Goal: Transaction & Acquisition: Purchase product/service

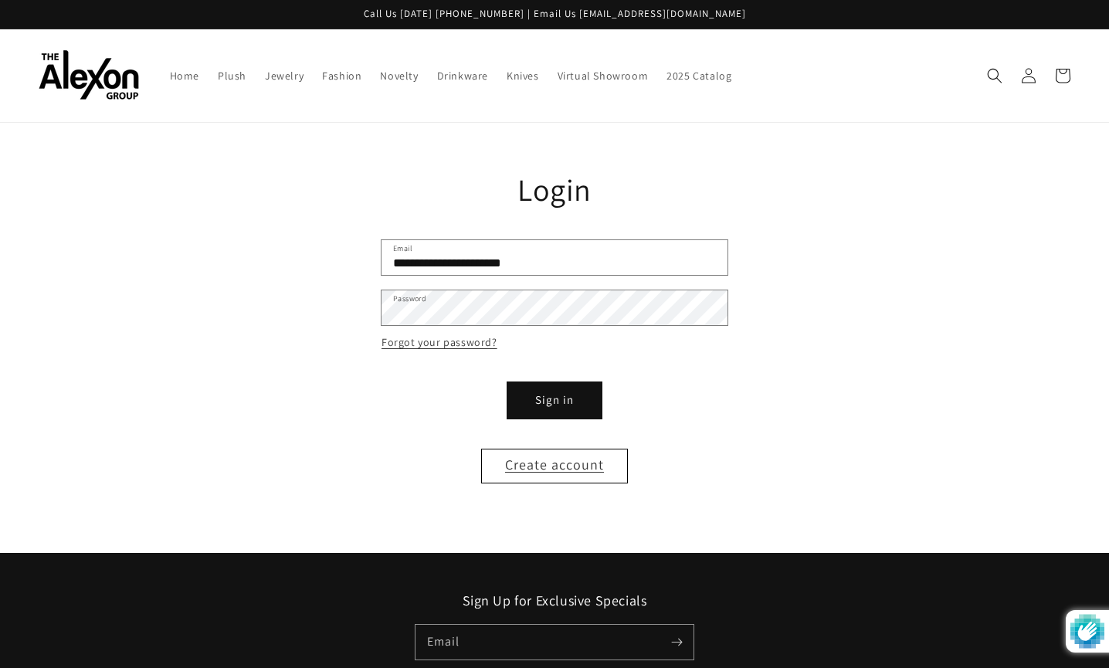
click at [557, 395] on button "Sign in" at bounding box center [554, 400] width 93 height 35
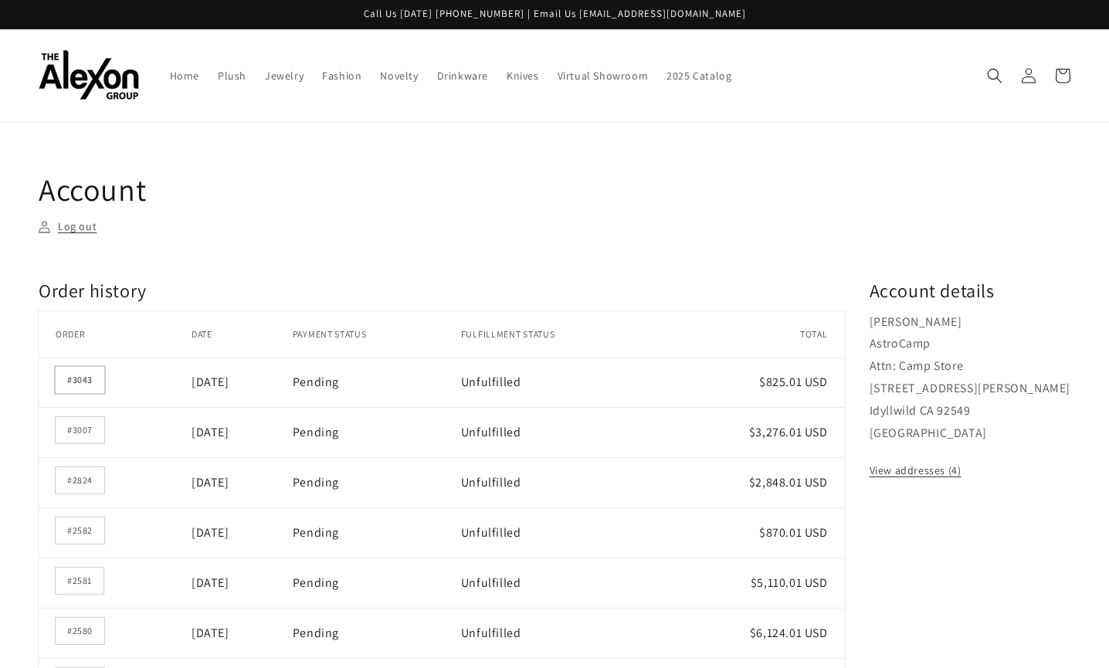
click at [91, 373] on link "#3043" at bounding box center [80, 380] width 49 height 26
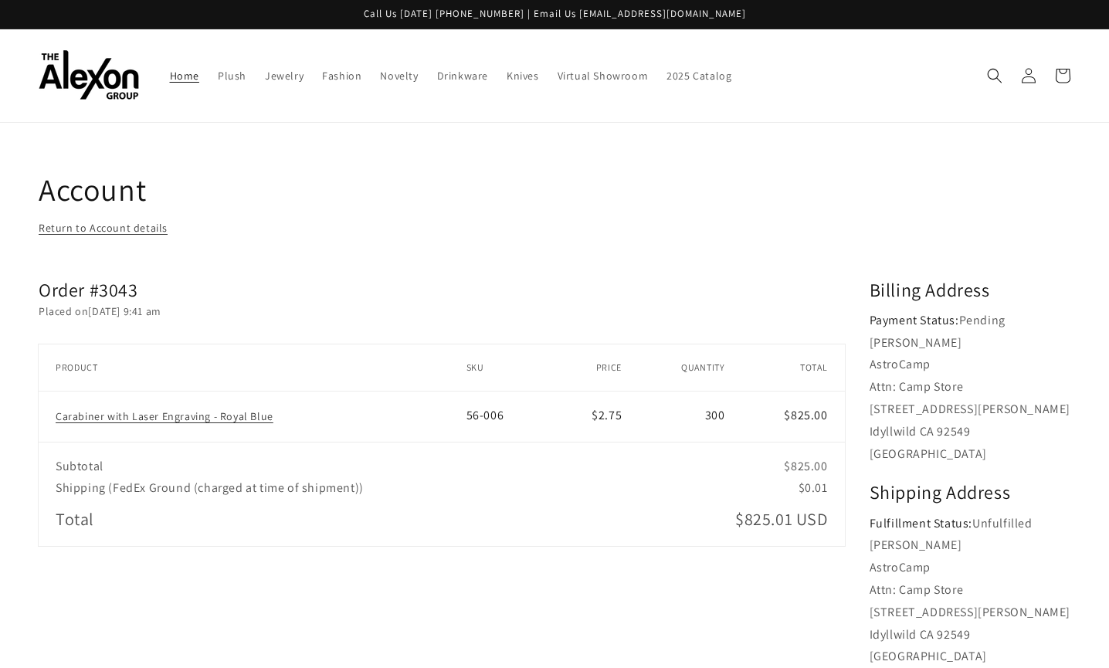
click at [187, 75] on span "Home" at bounding box center [184, 76] width 29 height 14
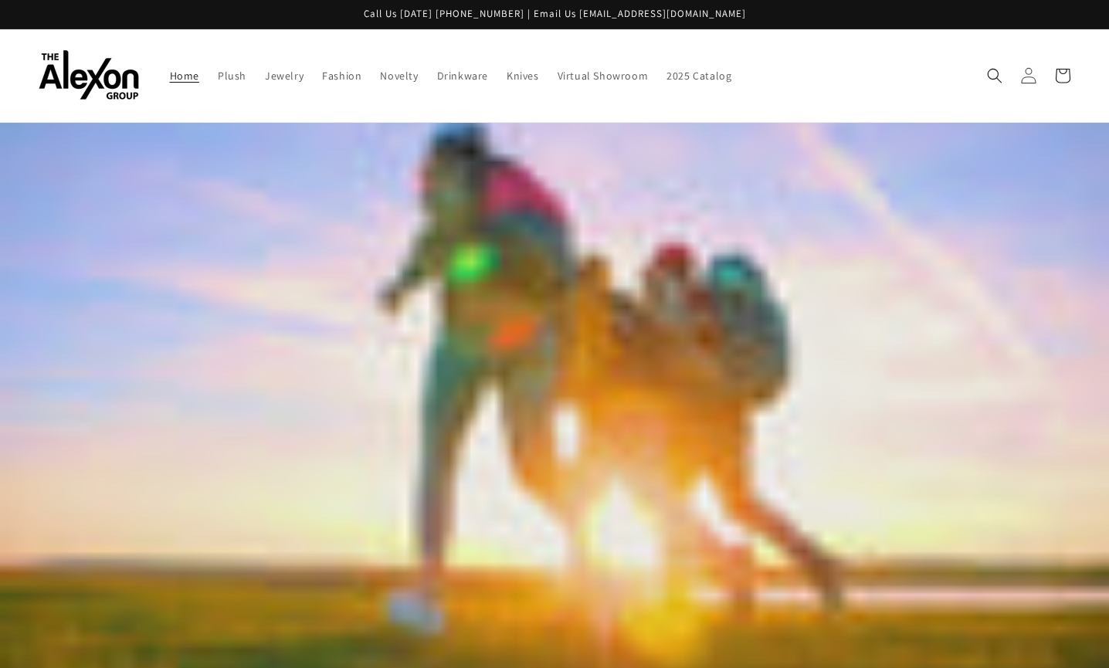
click at [1029, 75] on icon at bounding box center [1028, 75] width 16 height 16
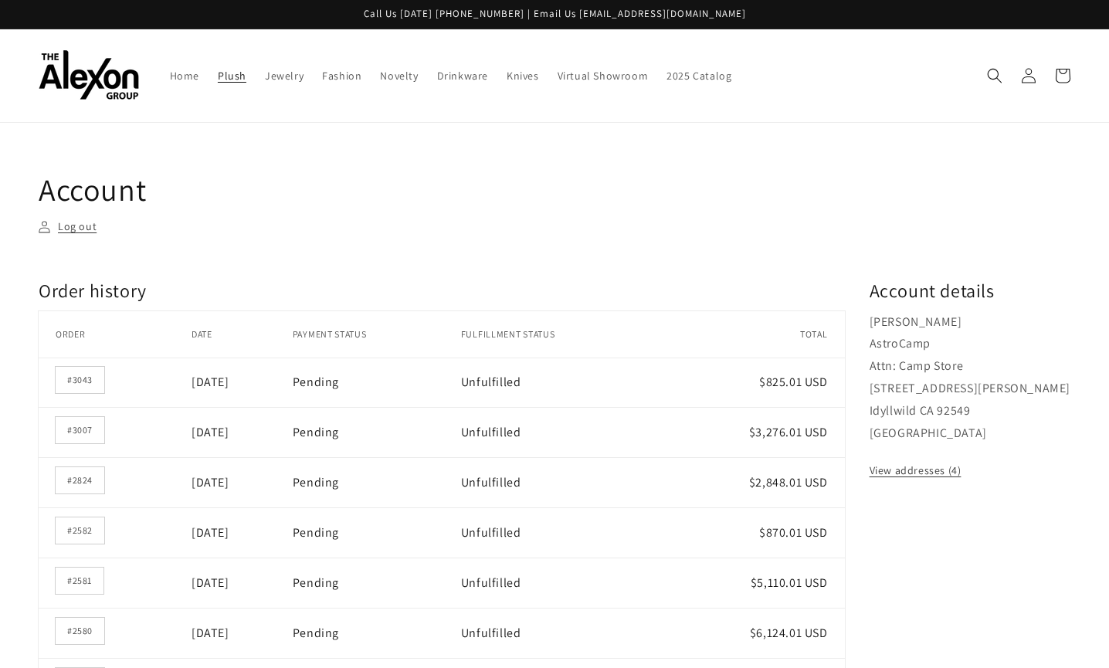
click at [235, 72] on span "Plush" at bounding box center [232, 76] width 29 height 14
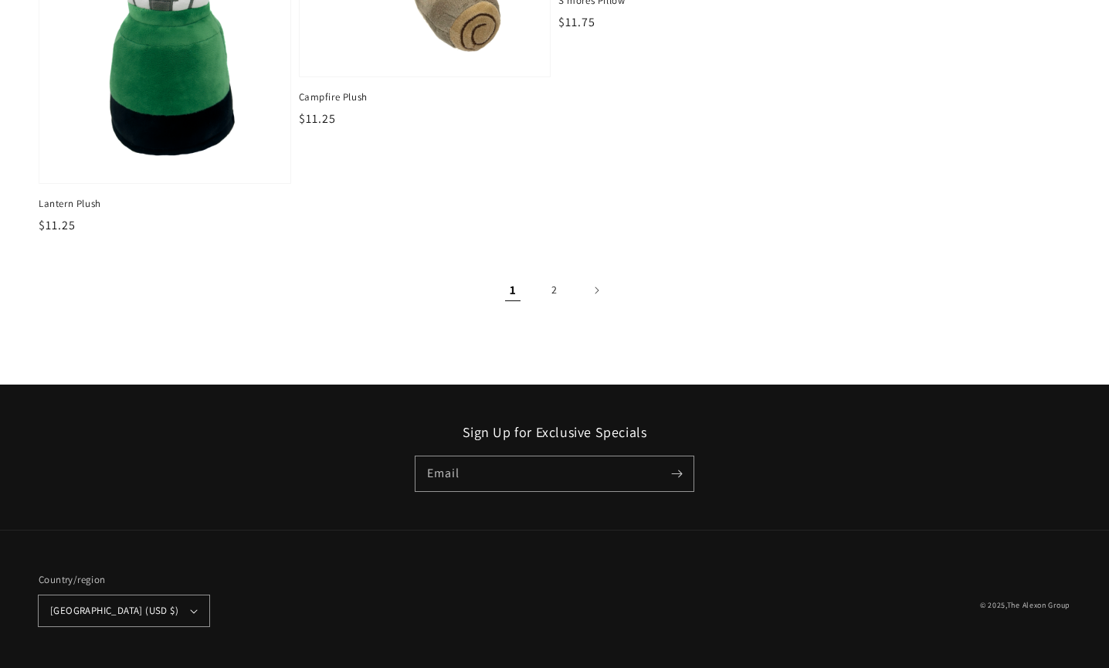
scroll to position [2416, 0]
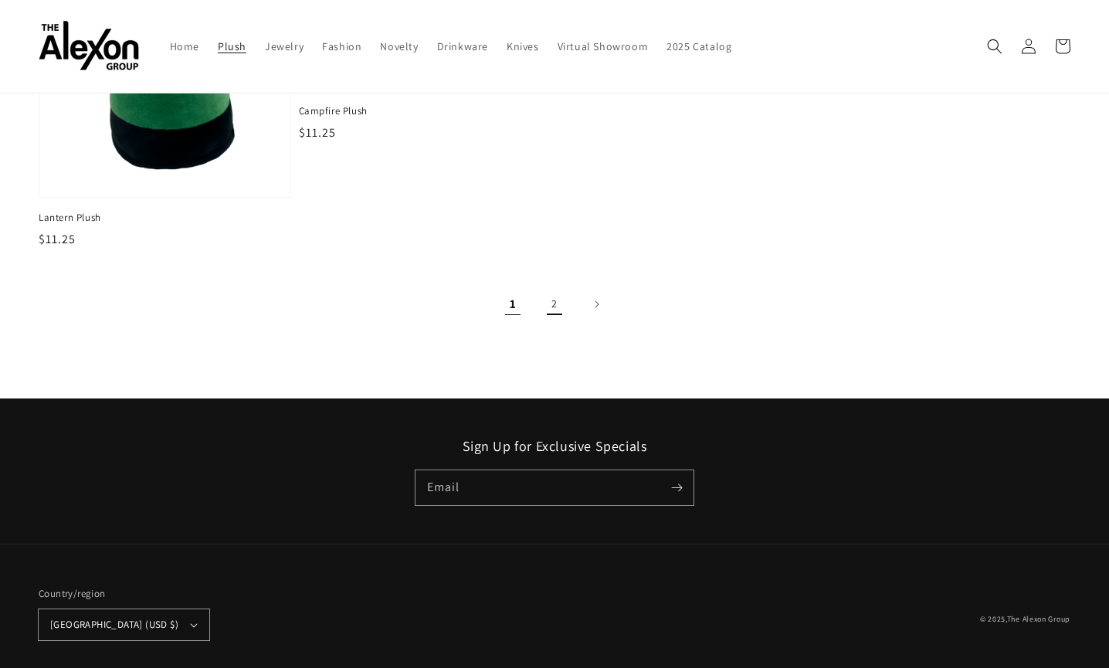
click at [552, 301] on link "2" at bounding box center [555, 304] width 34 height 34
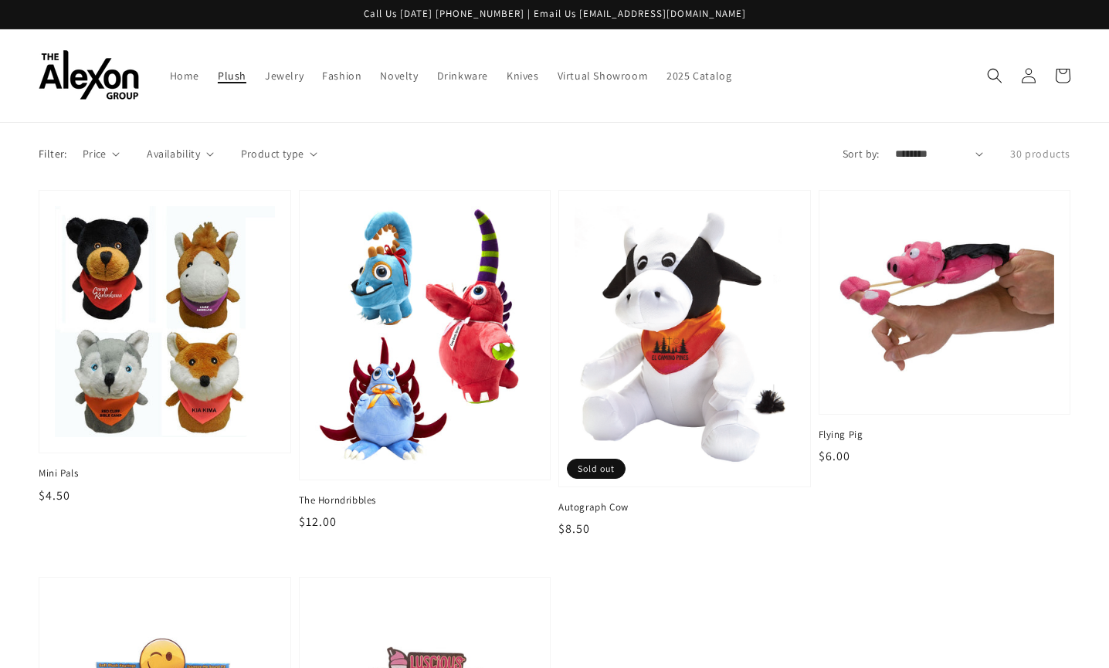
click at [226, 77] on span "Plush" at bounding box center [232, 76] width 29 height 14
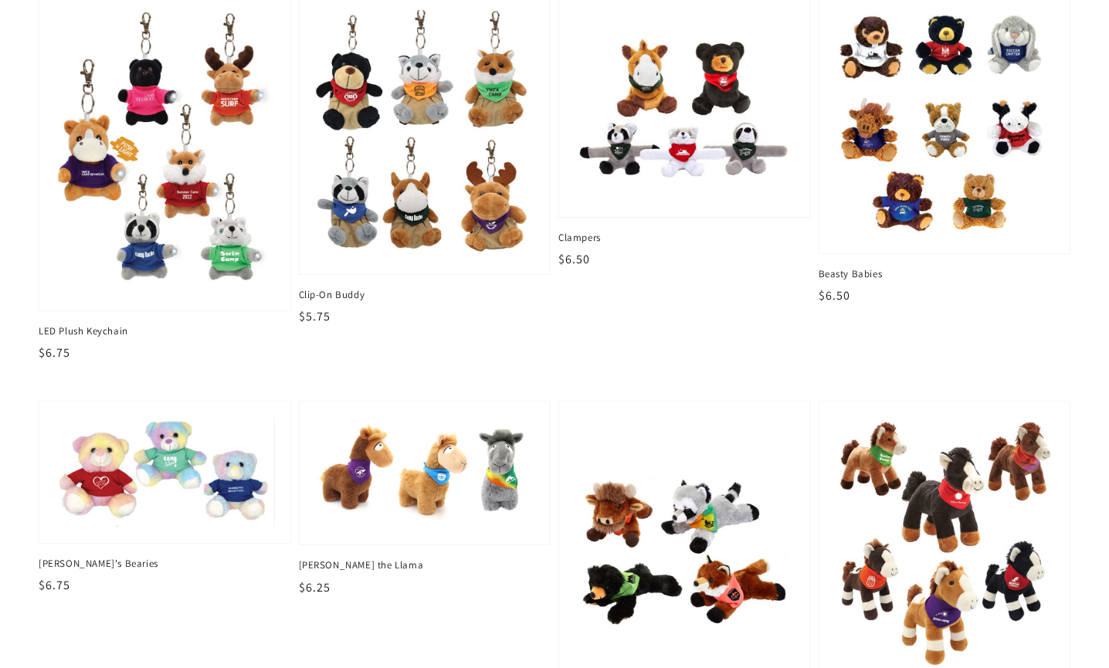
scroll to position [591, 0]
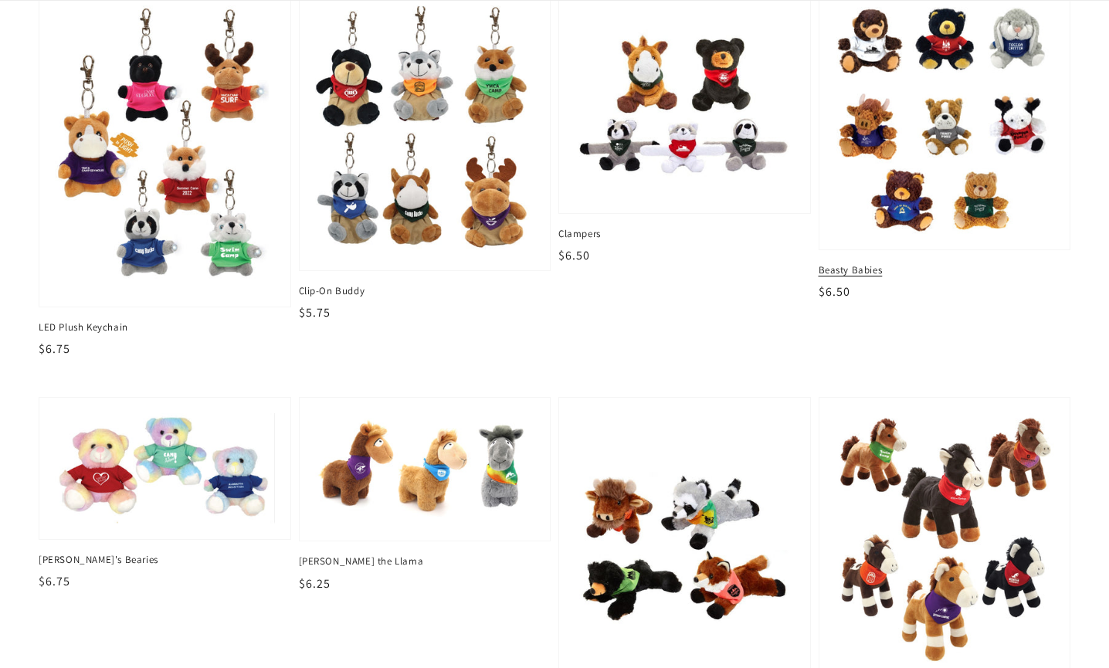
click at [940, 133] on img at bounding box center [944, 120] width 226 height 236
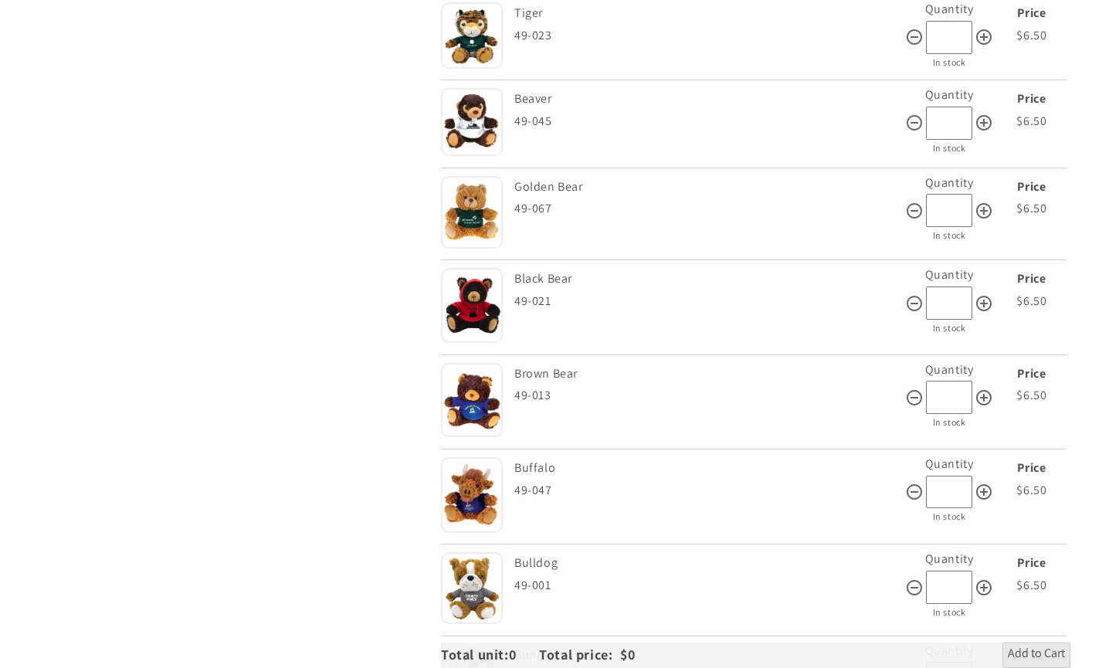
scroll to position [708, 0]
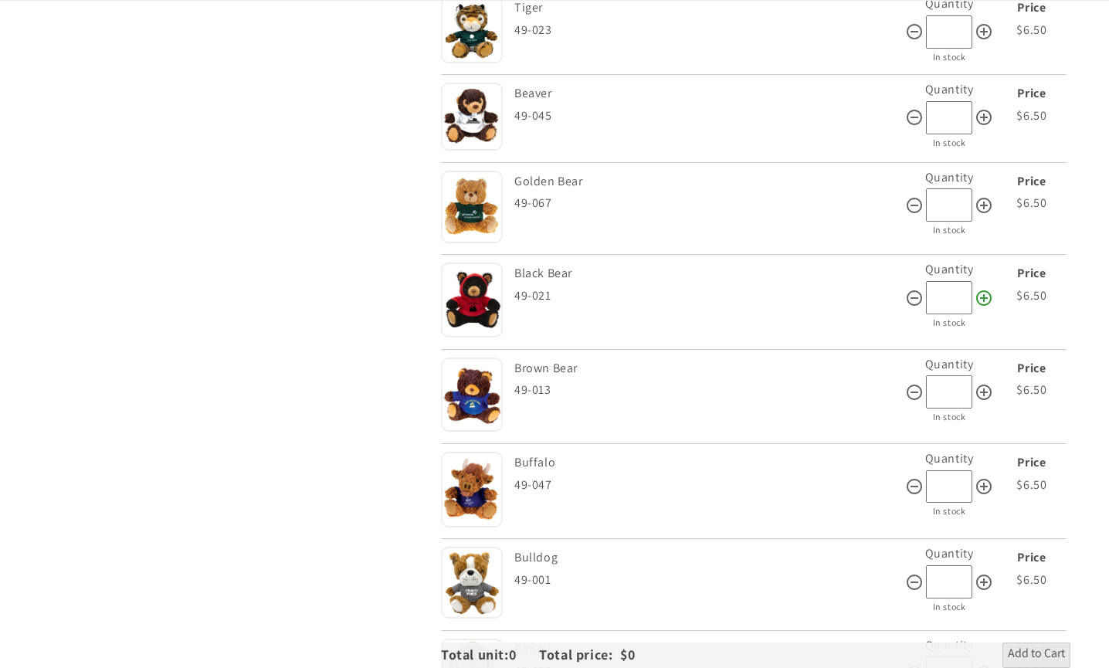
click at [985, 289] on icon at bounding box center [984, 298] width 19 height 19
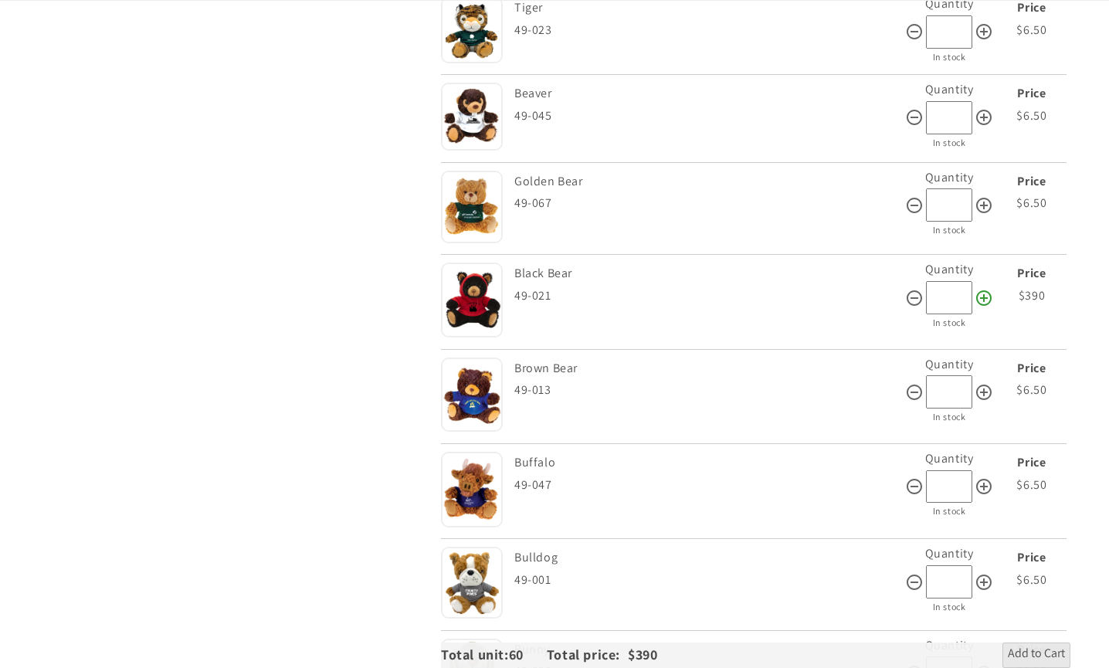
click at [985, 289] on icon at bounding box center [984, 298] width 19 height 19
type input "**"
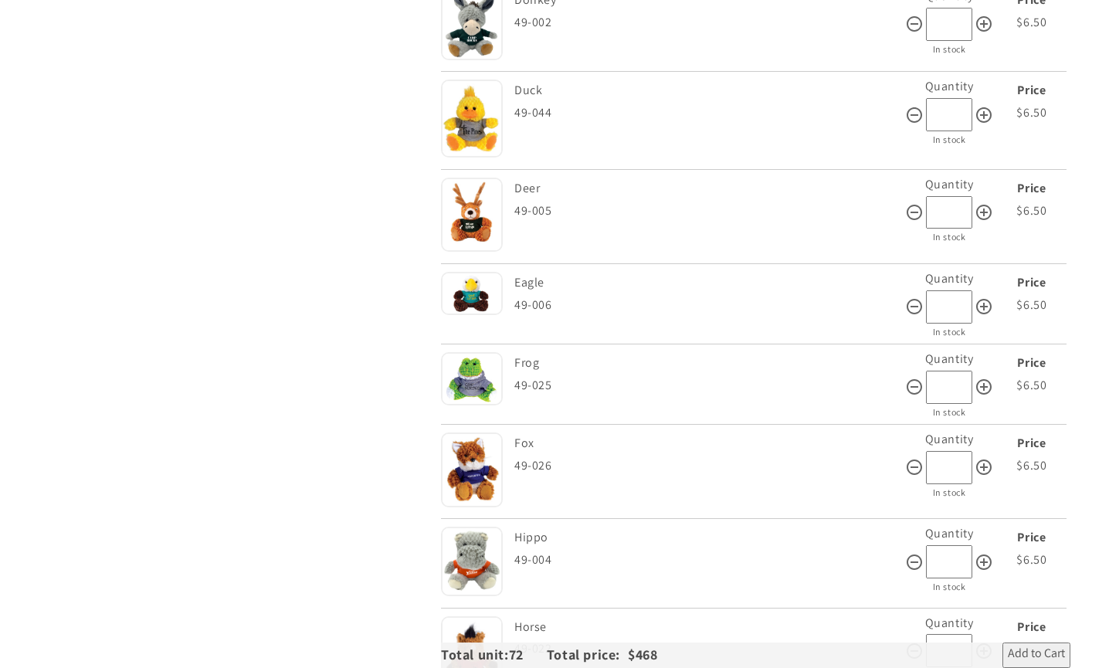
scroll to position [1647, 0]
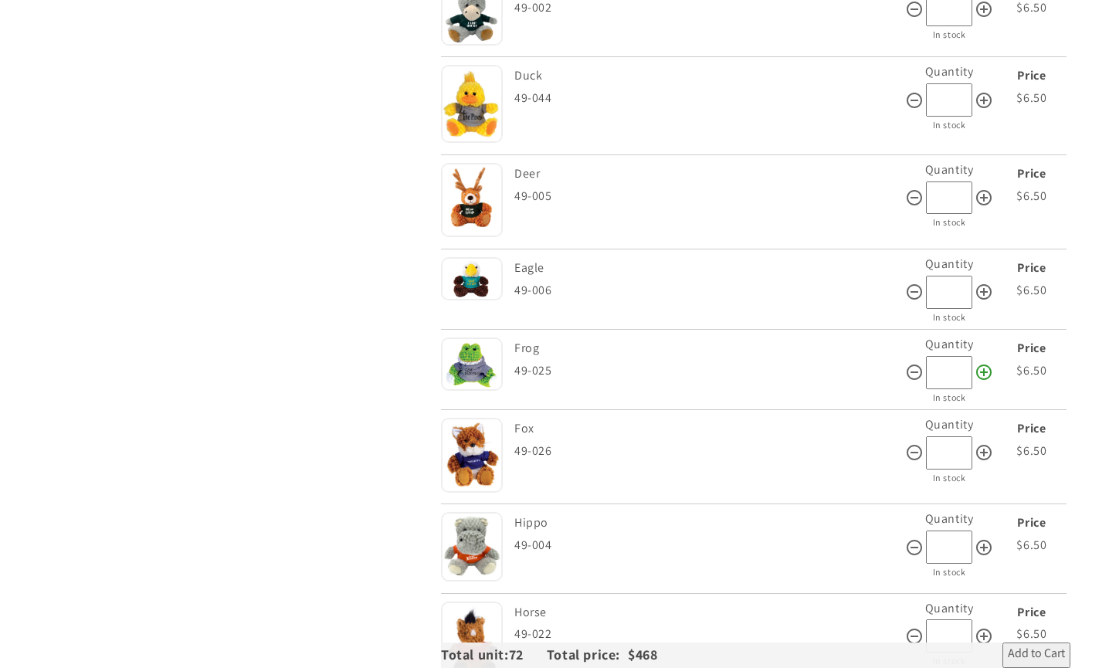
click at [984, 363] on icon at bounding box center [984, 372] width 19 height 19
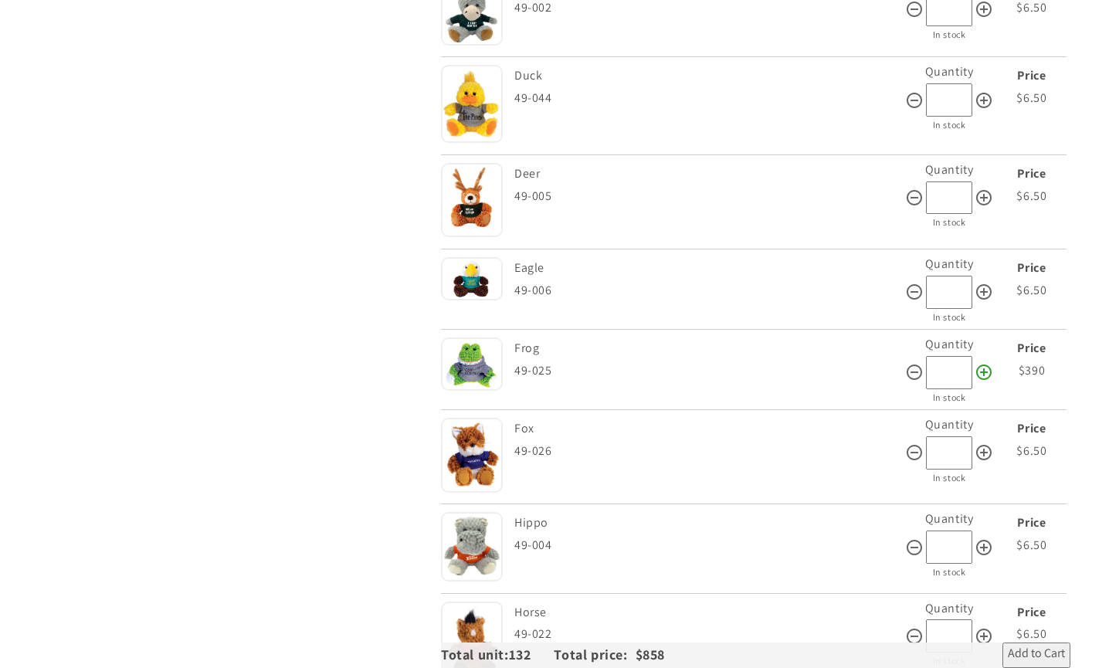
click at [984, 363] on icon at bounding box center [984, 372] width 19 height 19
click at [918, 363] on icon at bounding box center [914, 372] width 19 height 19
click at [917, 363] on icon at bounding box center [914, 372] width 19 height 19
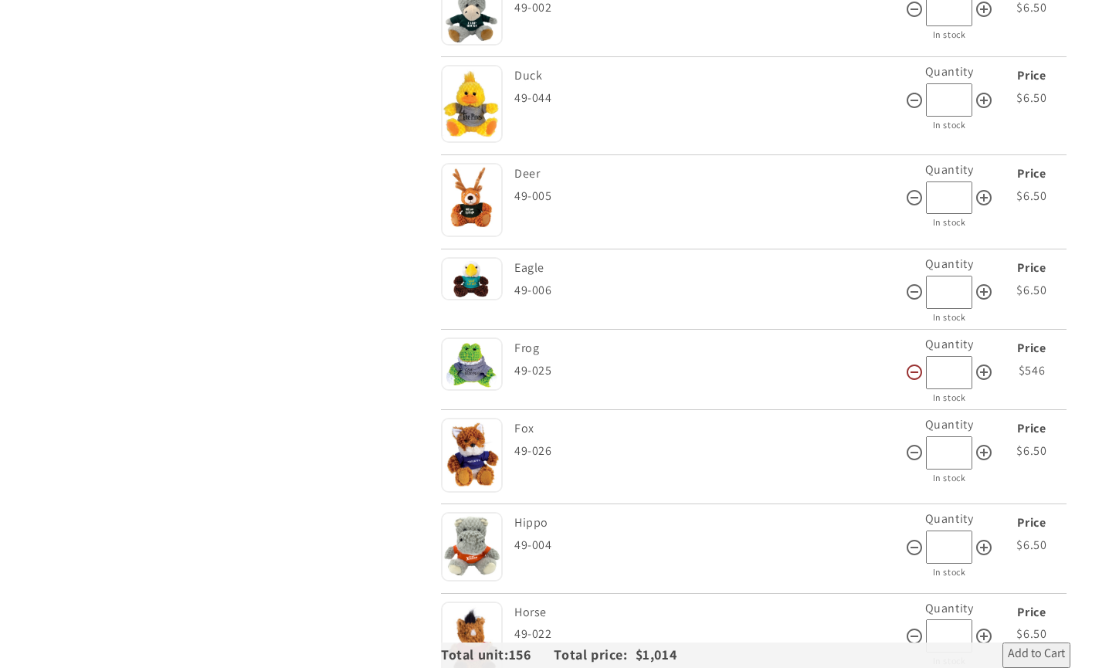
type input "**"
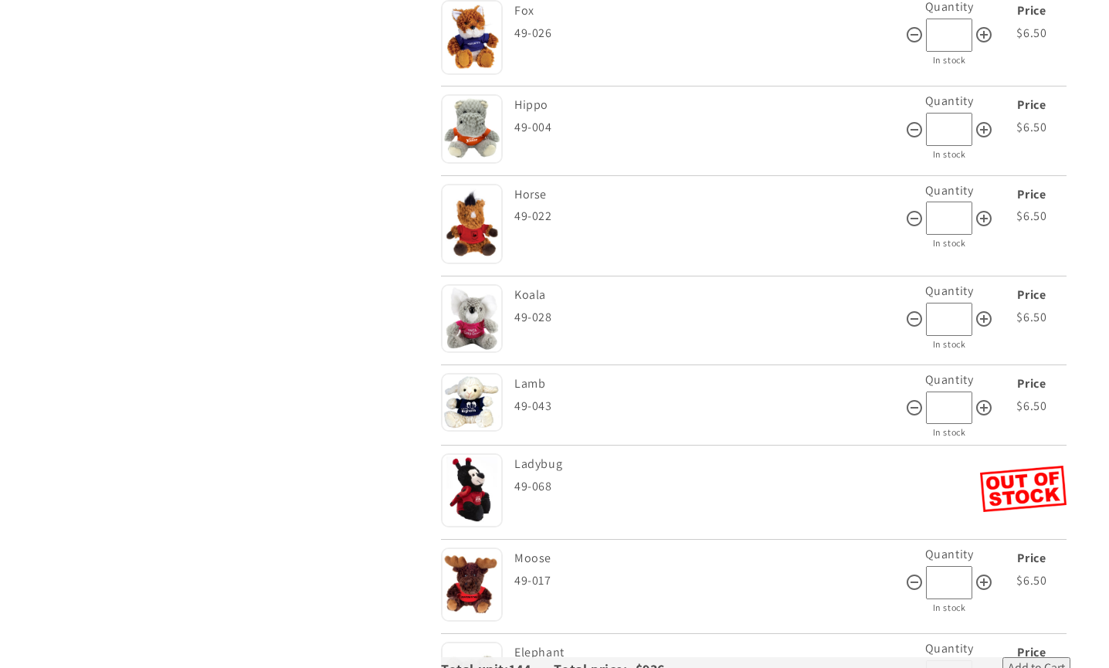
scroll to position [2080, 0]
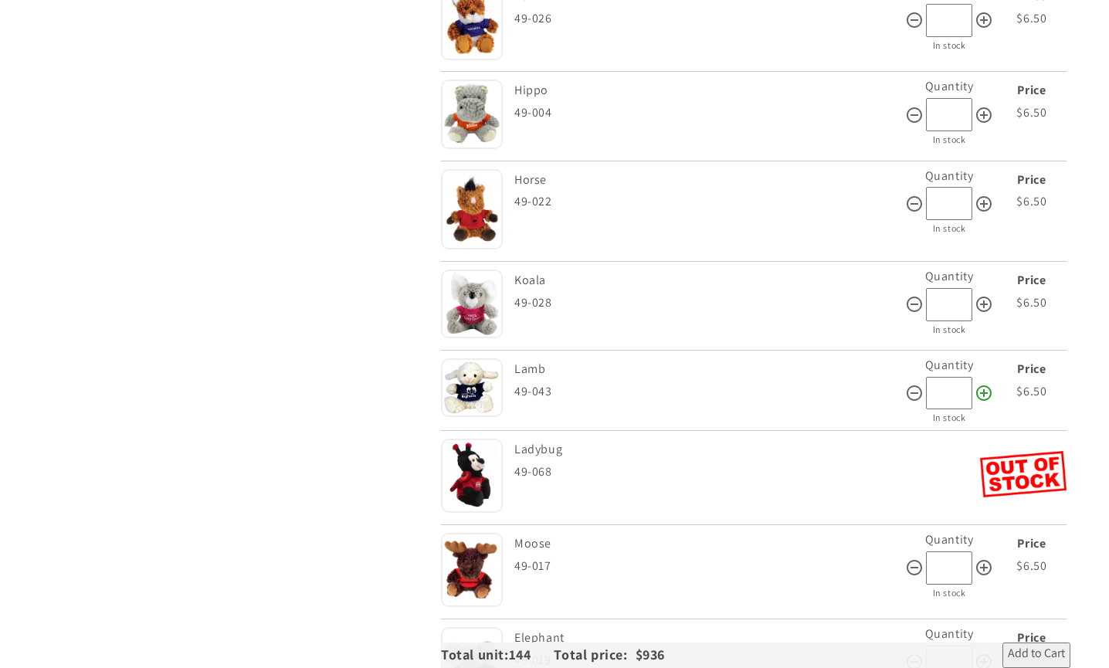
click at [985, 384] on icon at bounding box center [984, 393] width 19 height 19
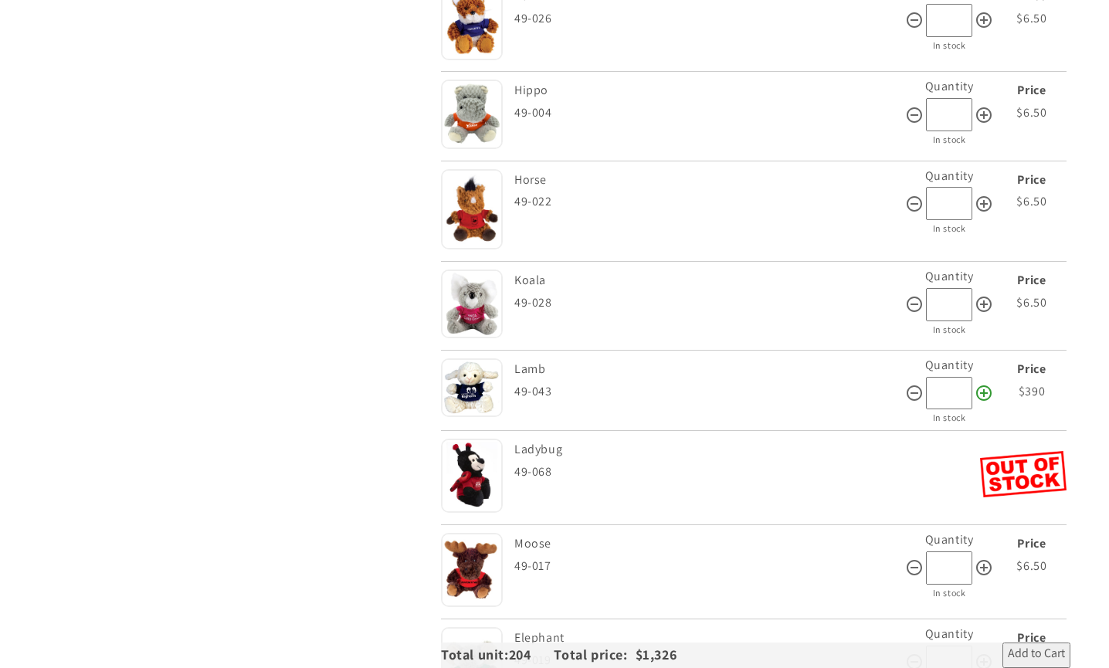
click at [985, 384] on icon at bounding box center [984, 393] width 19 height 19
type input "**"
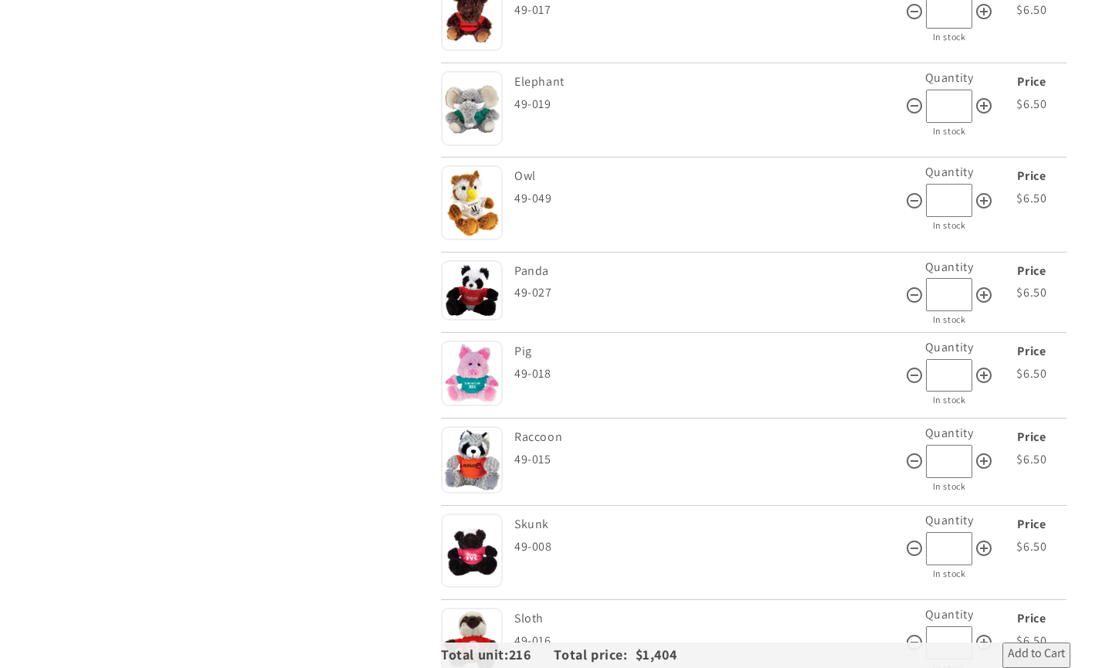
scroll to position [2645, 0]
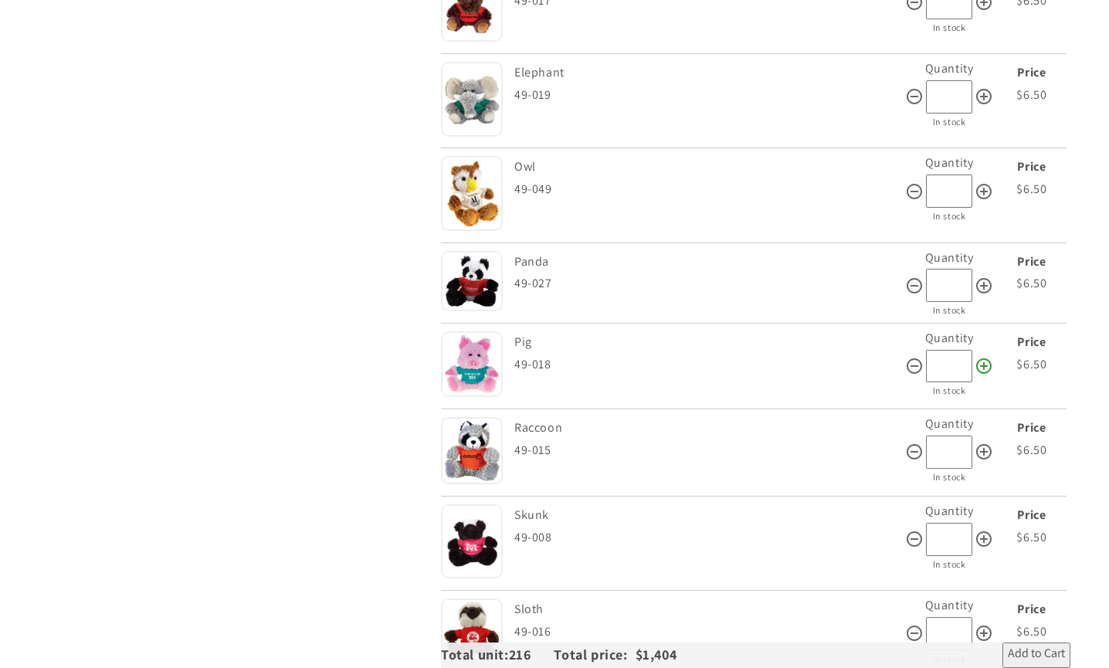
click at [986, 357] on icon at bounding box center [984, 366] width 19 height 19
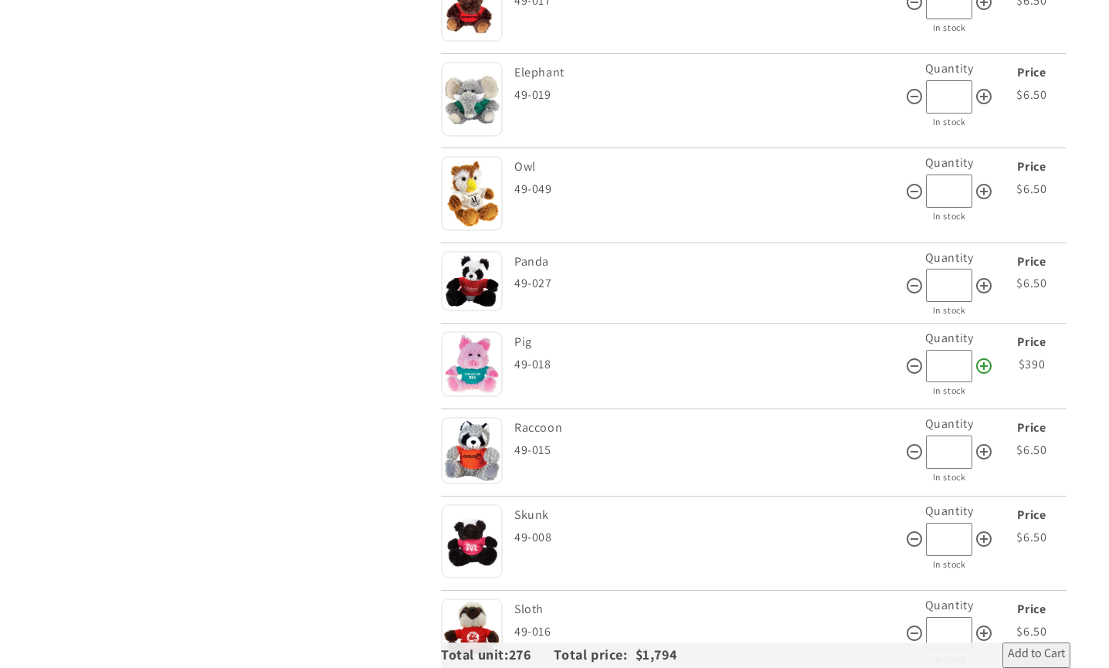
click at [986, 357] on icon at bounding box center [984, 366] width 19 height 19
type input "**"
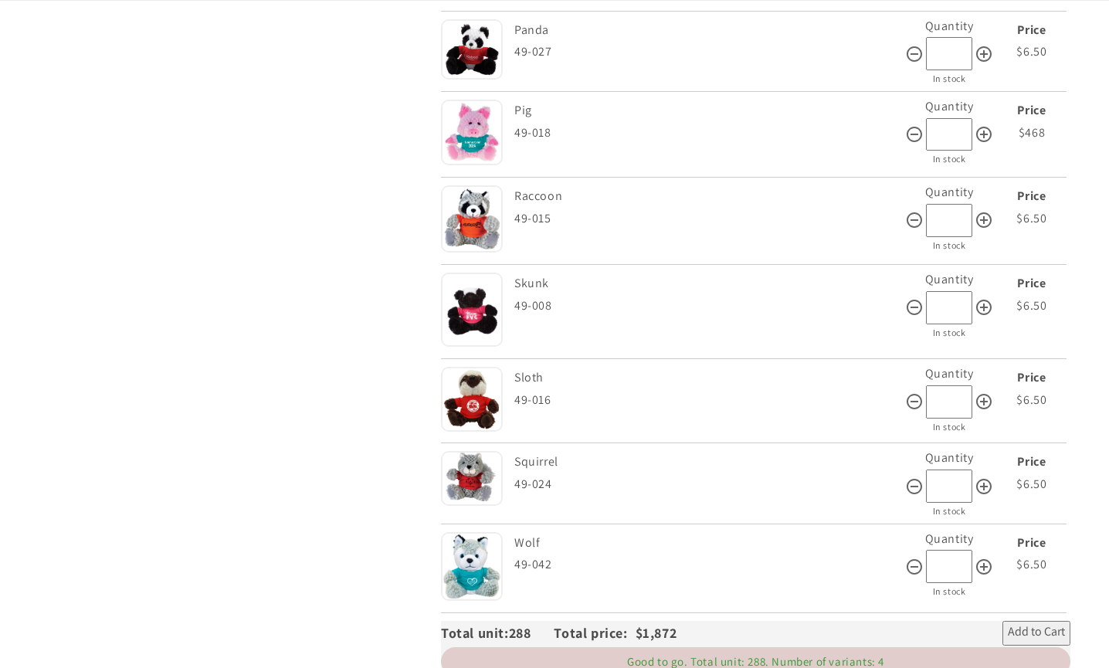
scroll to position [2921, 0]
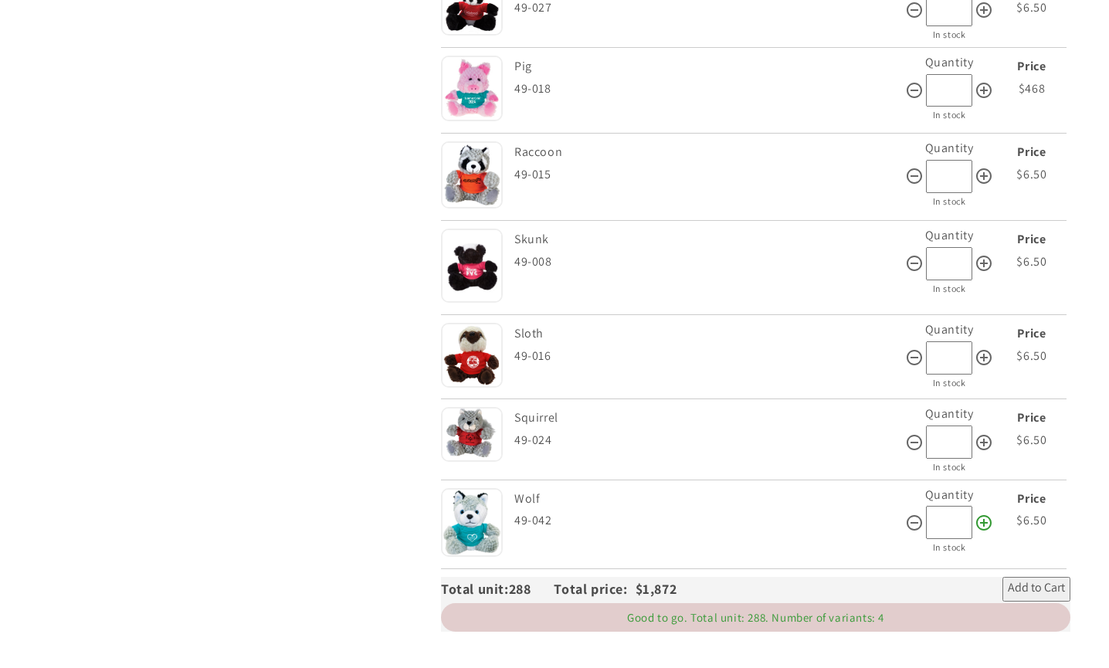
click at [983, 514] on icon at bounding box center [984, 523] width 19 height 19
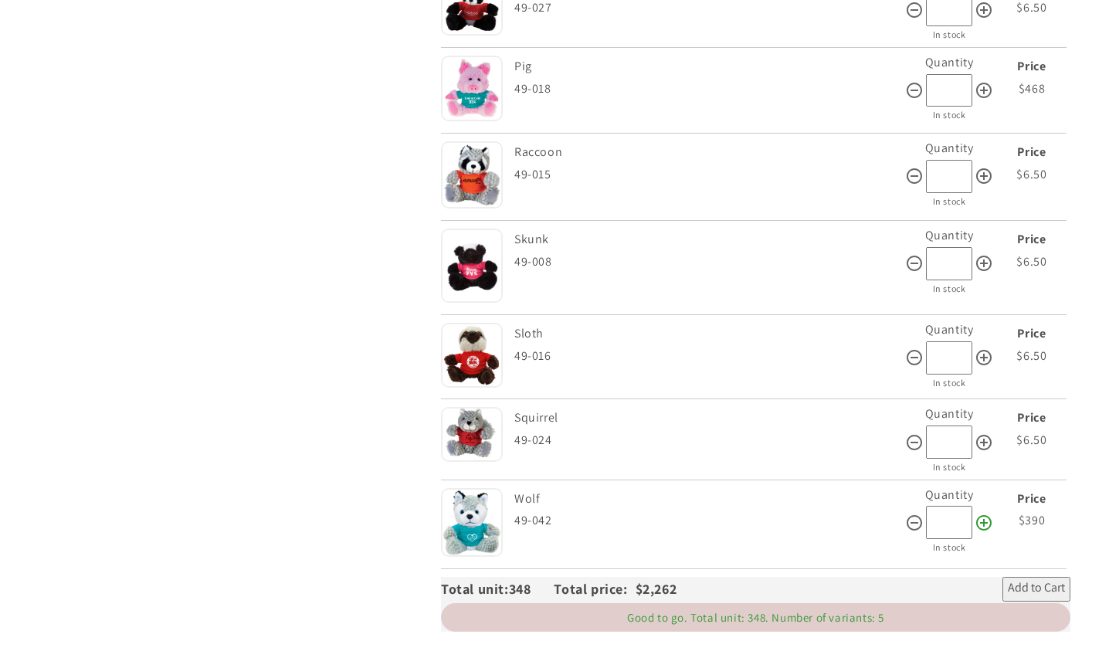
click at [983, 514] on icon at bounding box center [984, 523] width 19 height 19
type input "**"
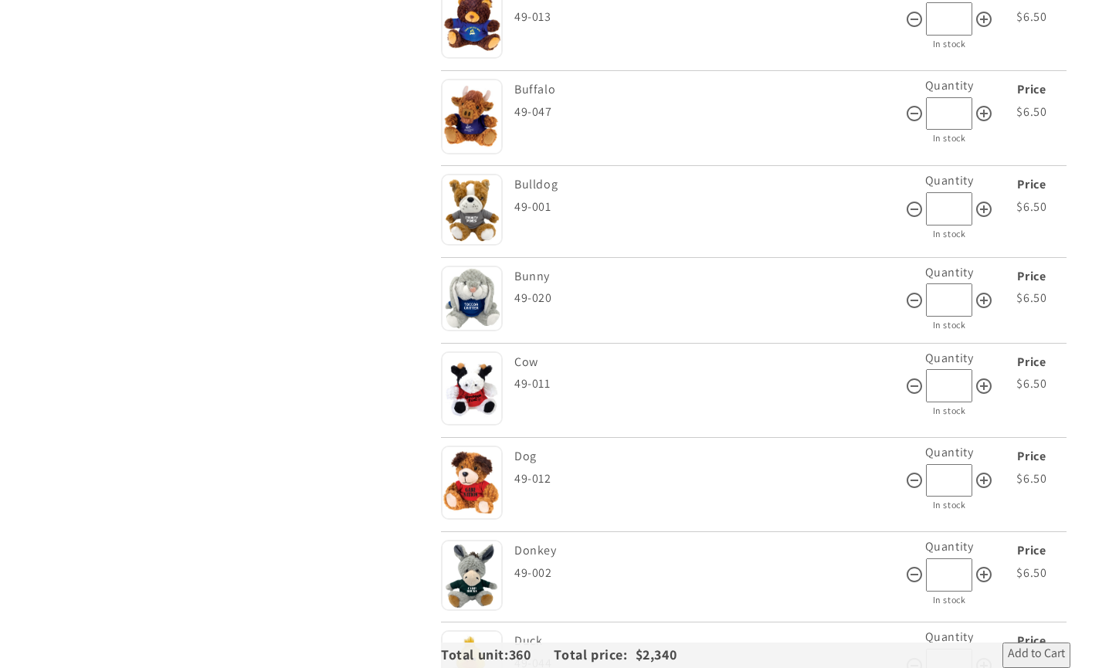
scroll to position [1087, 0]
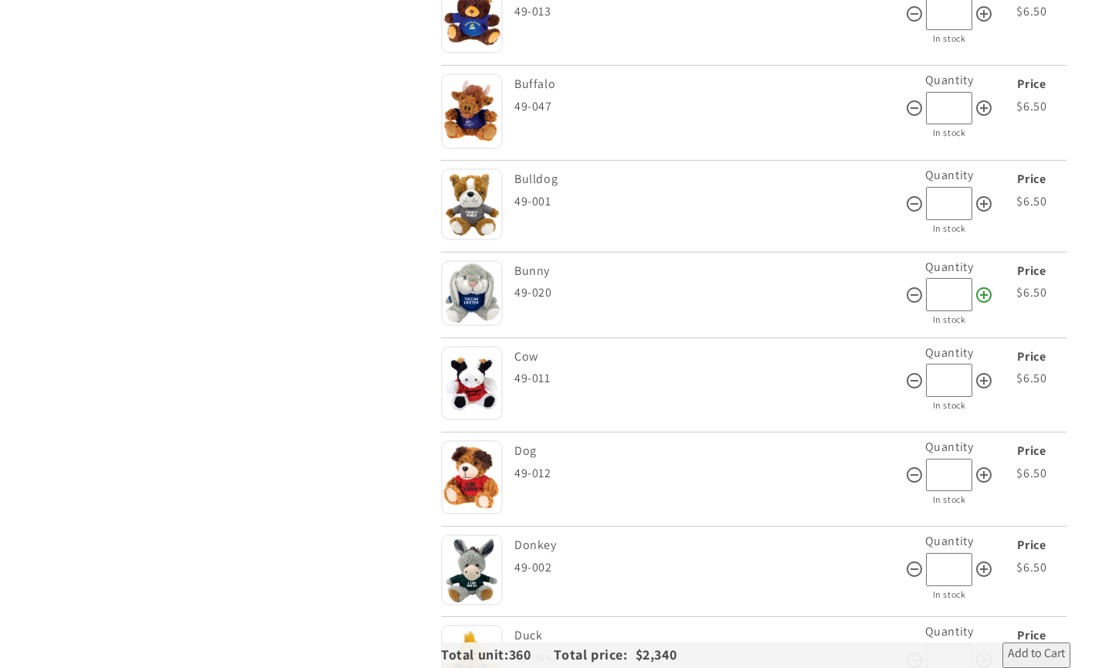
click at [984, 286] on icon at bounding box center [984, 295] width 19 height 19
click at [985, 286] on icon at bounding box center [984, 295] width 19 height 19
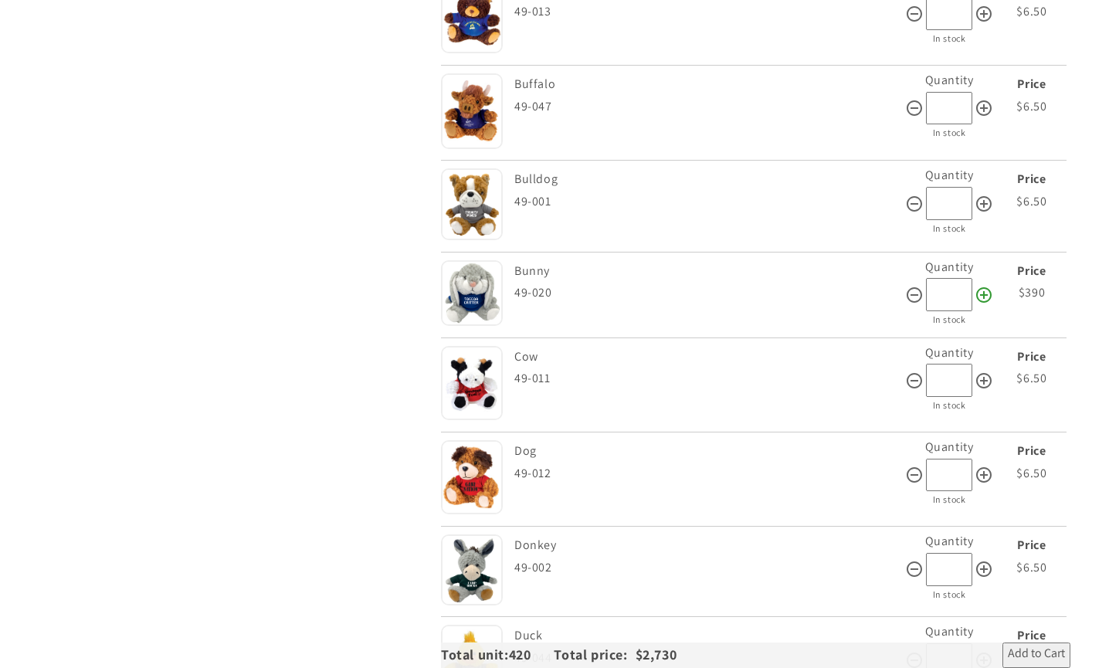
click at [985, 286] on icon at bounding box center [984, 295] width 19 height 19
click at [912, 286] on icon at bounding box center [914, 295] width 19 height 19
type input "**"
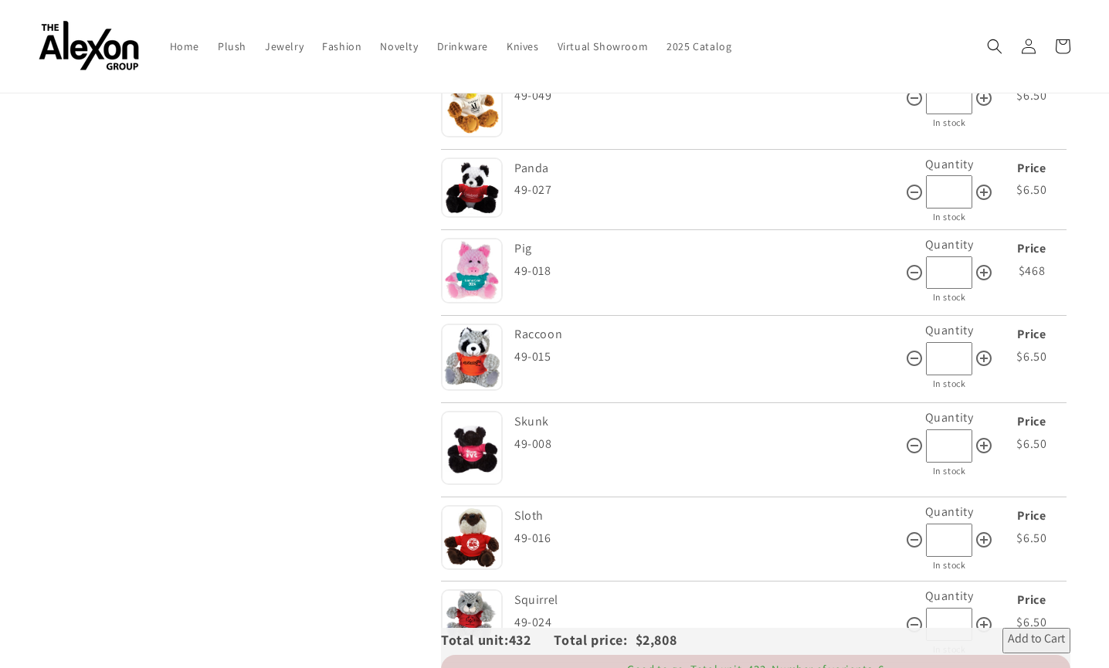
scroll to position [2709, 0]
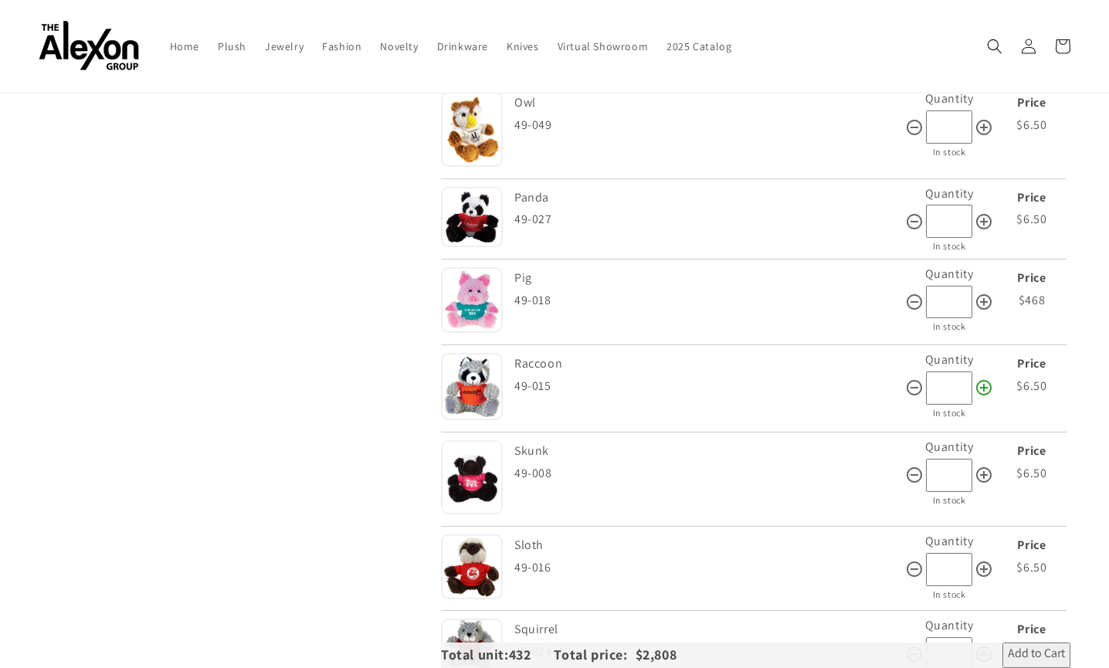
click at [984, 379] on icon at bounding box center [984, 388] width 19 height 19
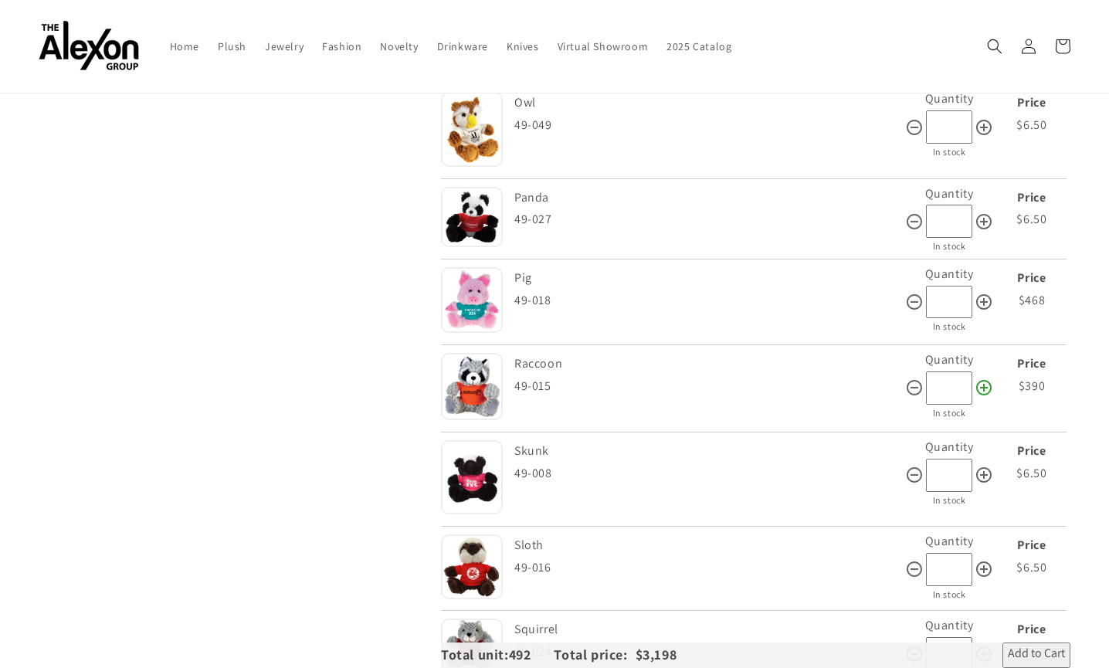
click at [984, 379] on icon at bounding box center [984, 388] width 19 height 19
type input "**"
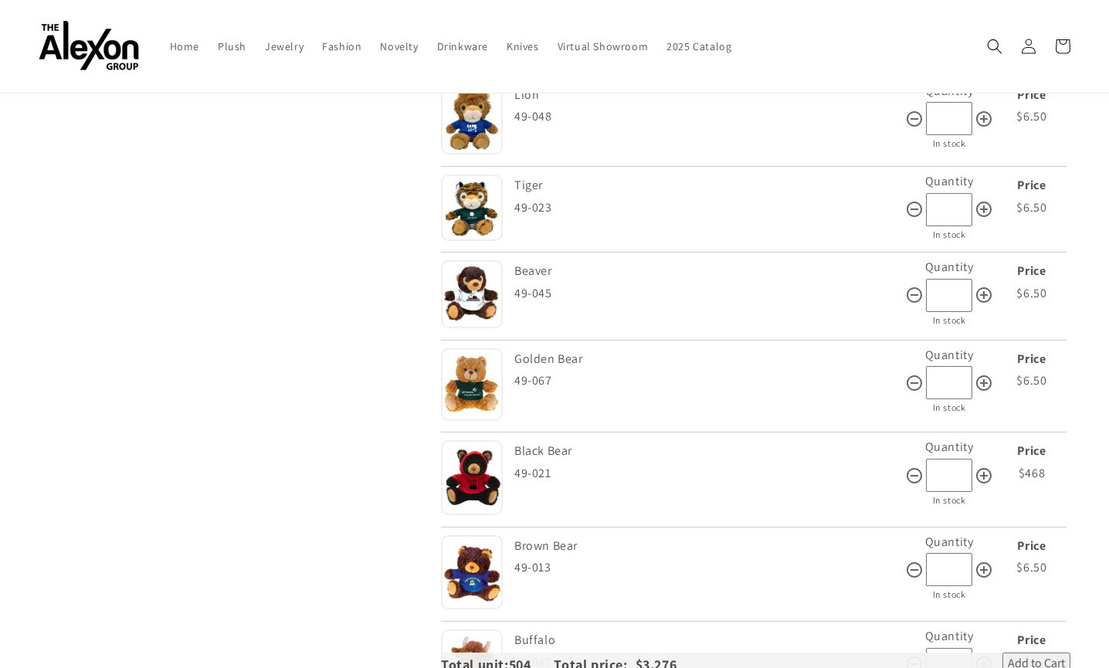
scroll to position [526, 0]
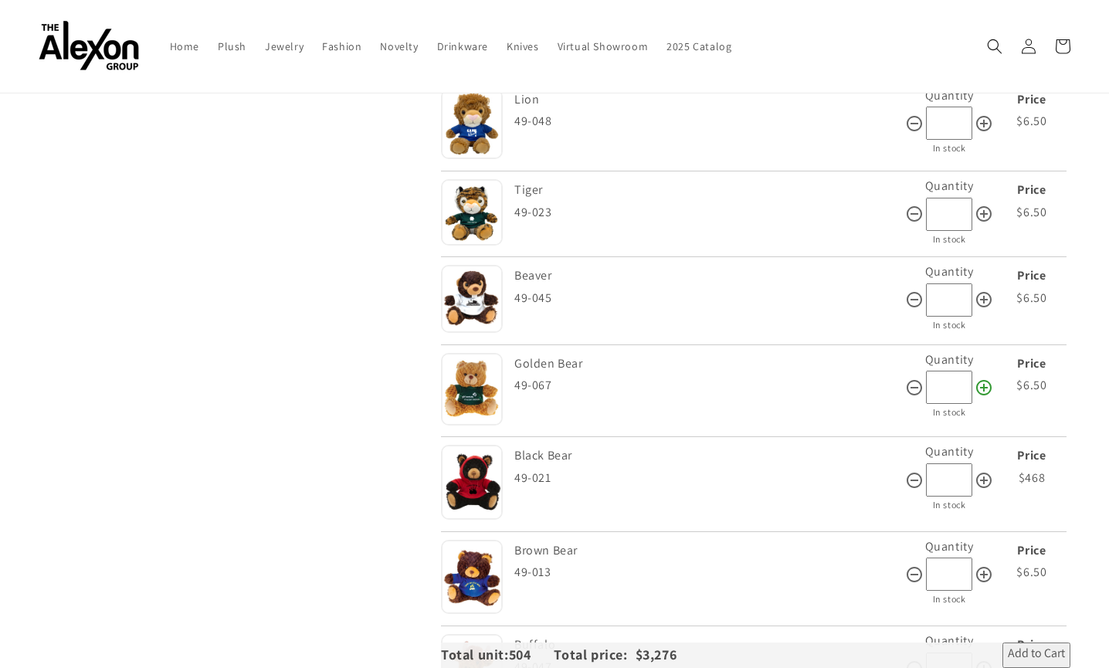
click at [984, 379] on icon at bounding box center [984, 388] width 19 height 19
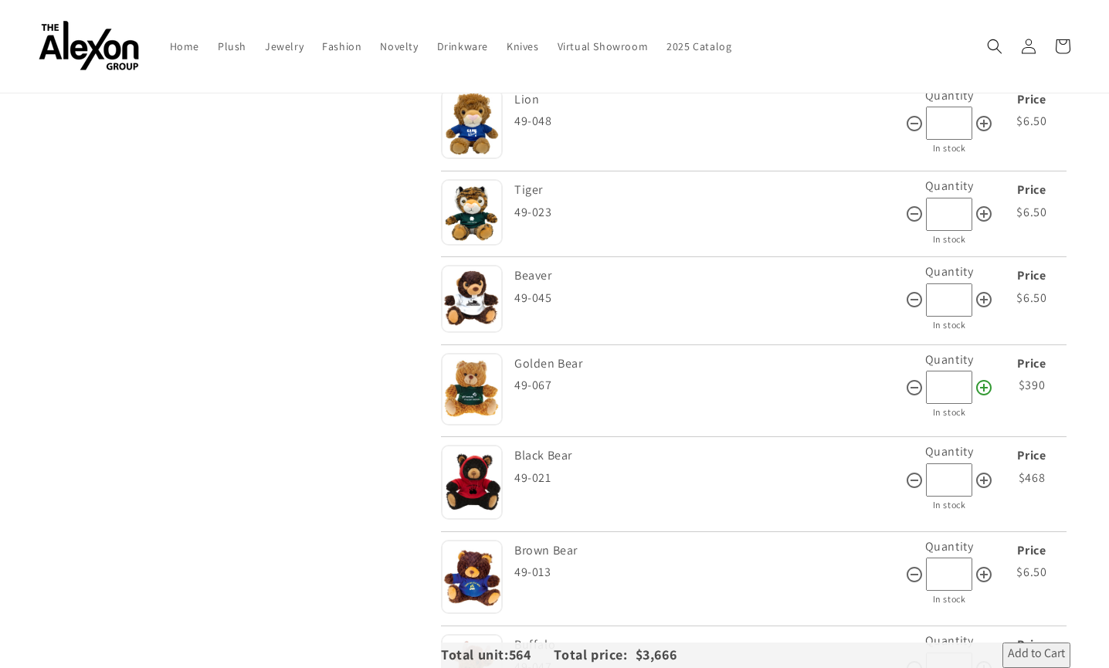
click at [984, 379] on icon at bounding box center [984, 388] width 19 height 19
click at [912, 380] on icon at bounding box center [914, 388] width 19 height 19
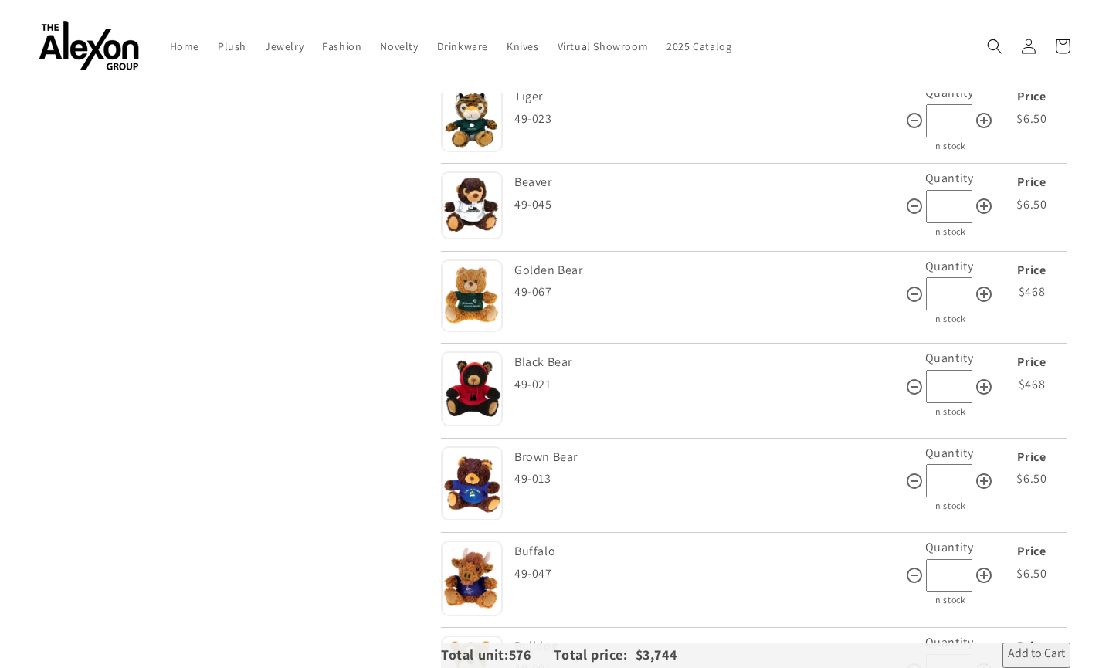
scroll to position [624, 0]
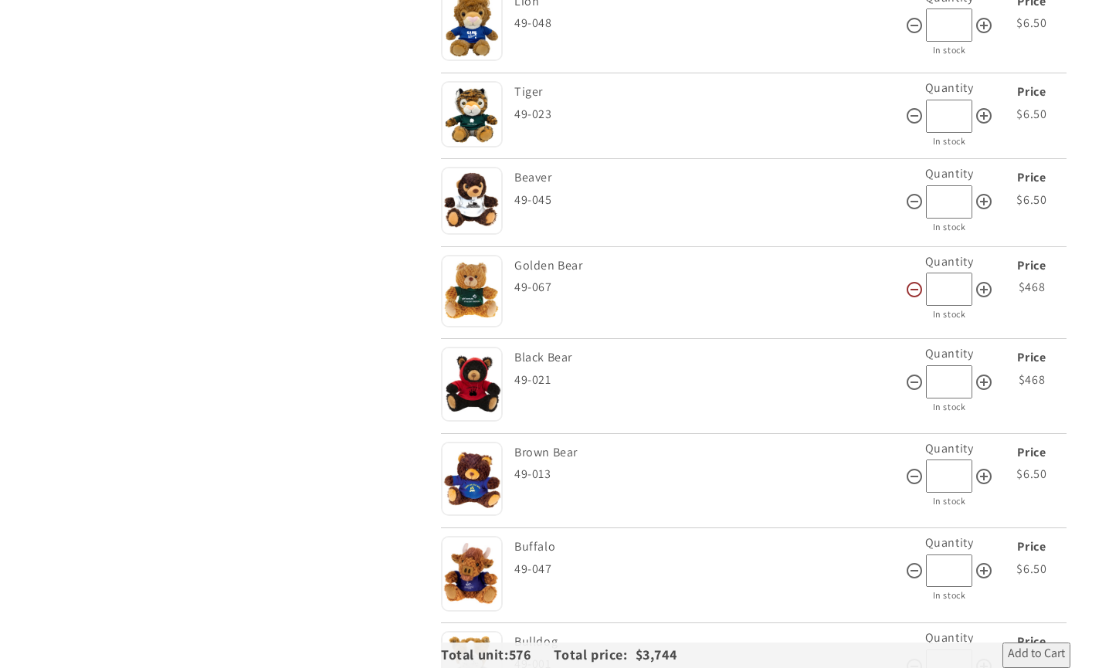
click at [915, 281] on icon at bounding box center [914, 289] width 19 height 19
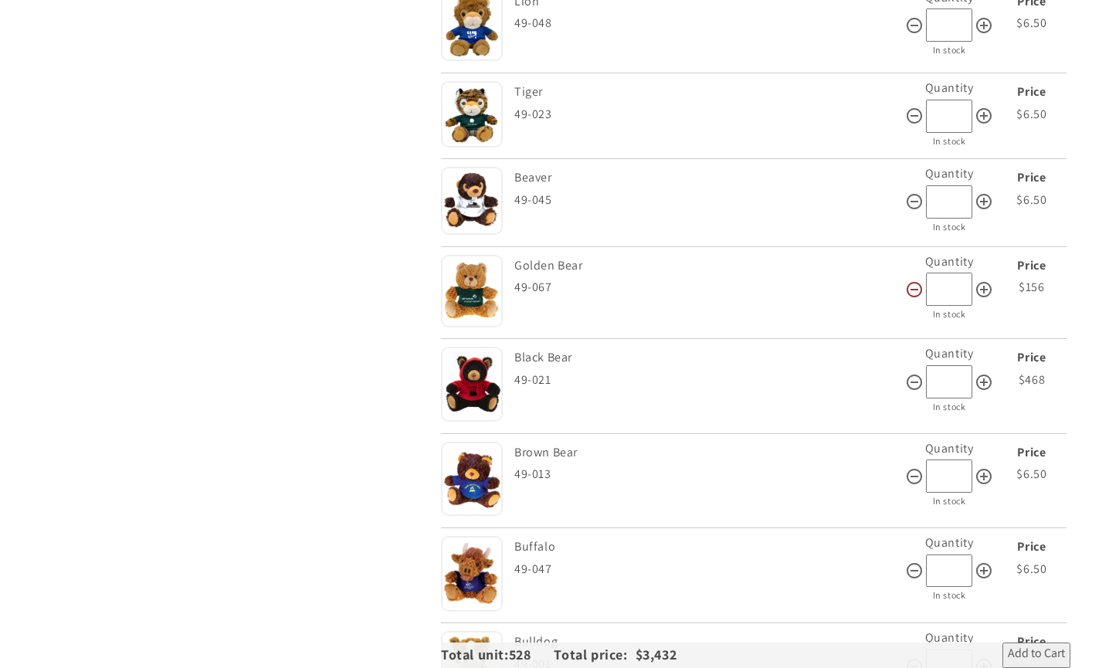
click at [915, 281] on icon at bounding box center [914, 289] width 19 height 19
type input "*"
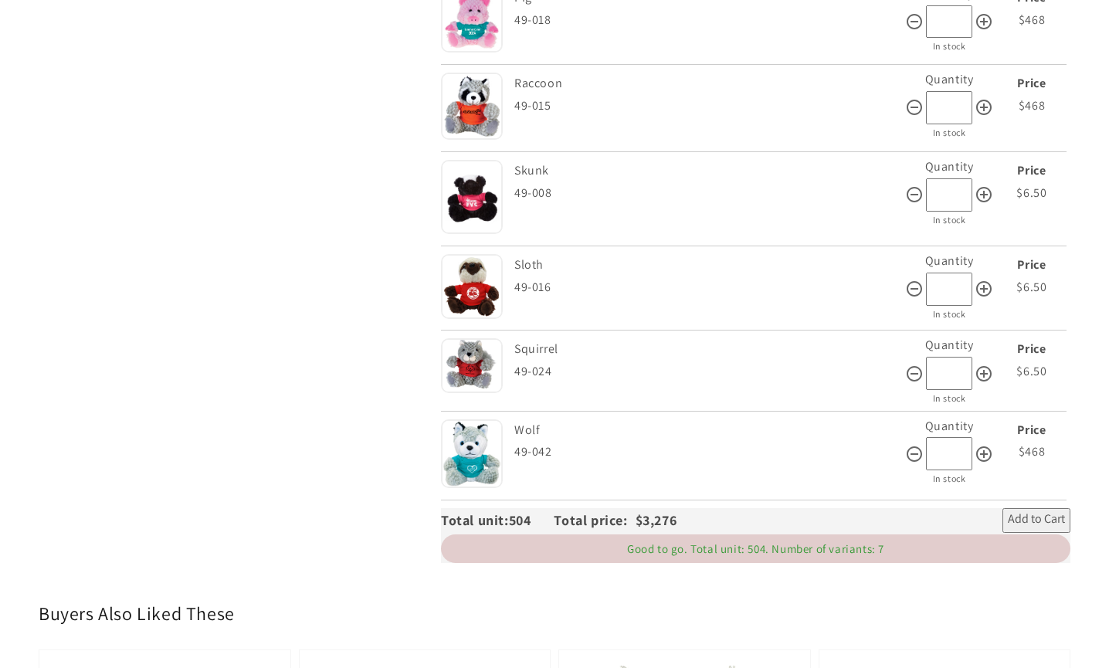
scroll to position [3044, 0]
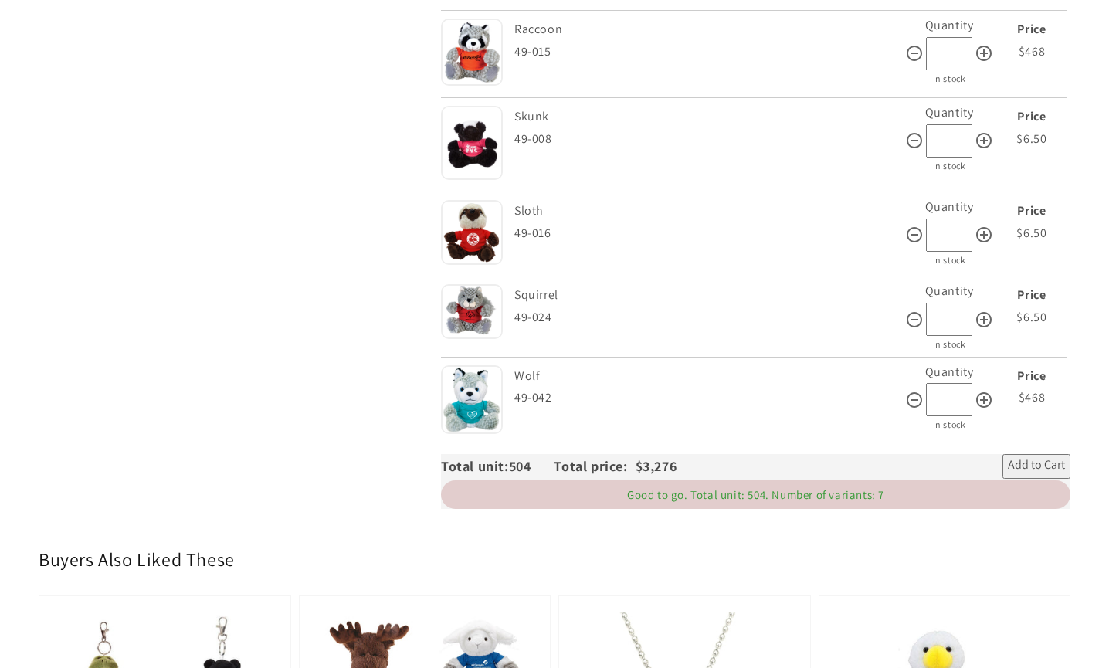
click at [1031, 457] on span "Add to Cart" at bounding box center [1036, 466] width 57 height 19
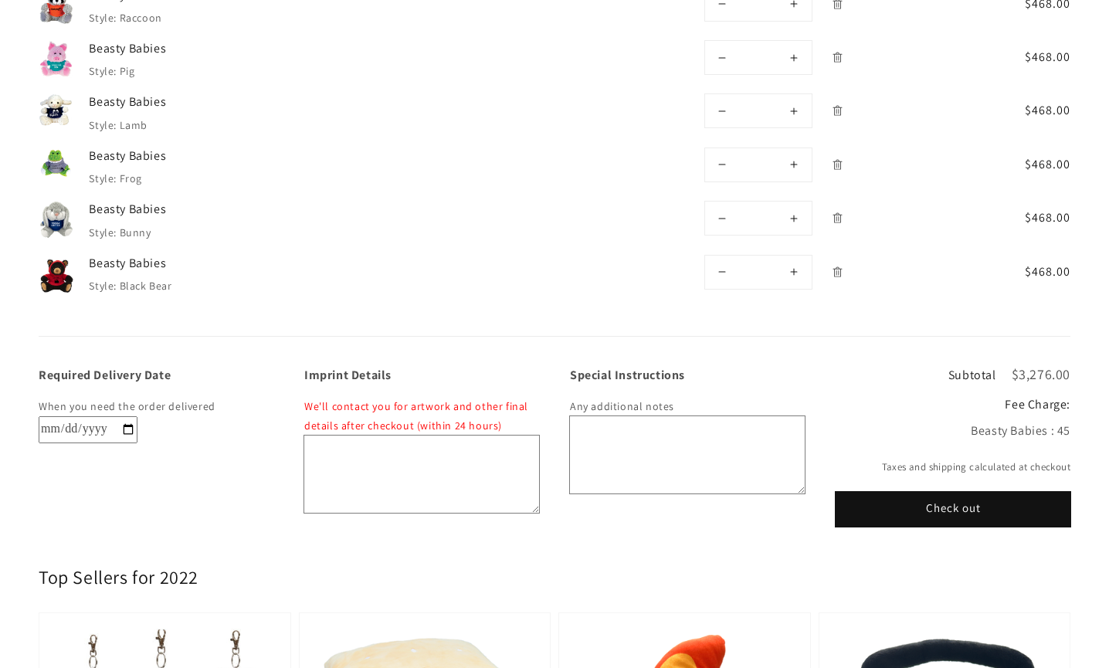
scroll to position [327, 0]
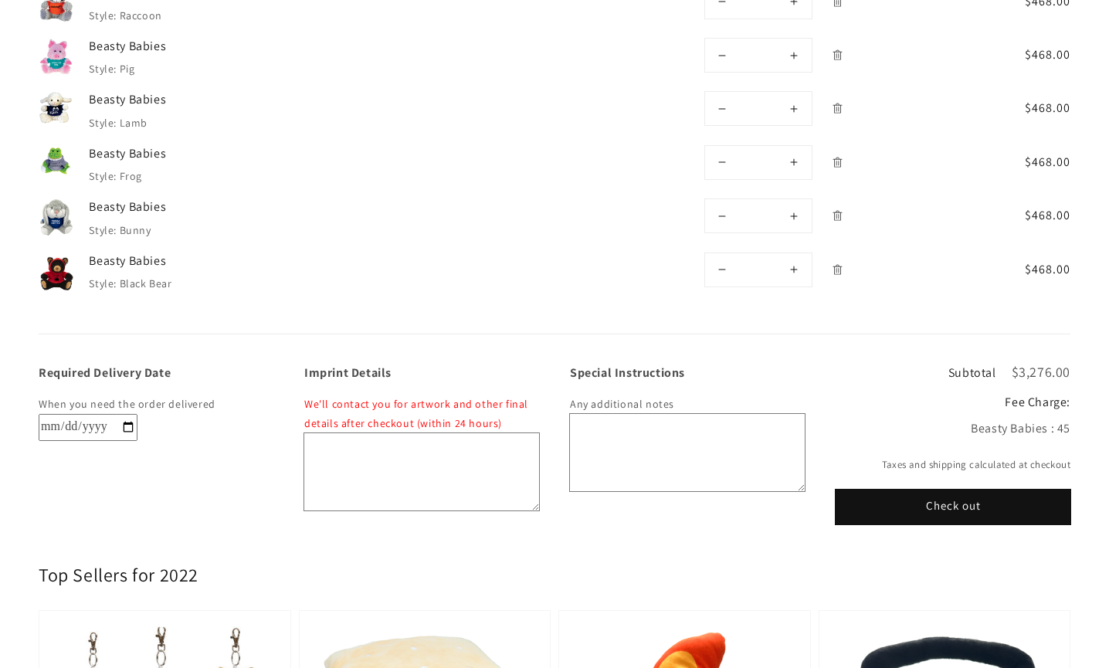
click at [125, 421] on input "Required Delivery Date" at bounding box center [88, 427] width 99 height 27
type input "**********"
click at [1000, 501] on button "Check out" at bounding box center [953, 507] width 235 height 35
